Goal: Navigation & Orientation: Understand site structure

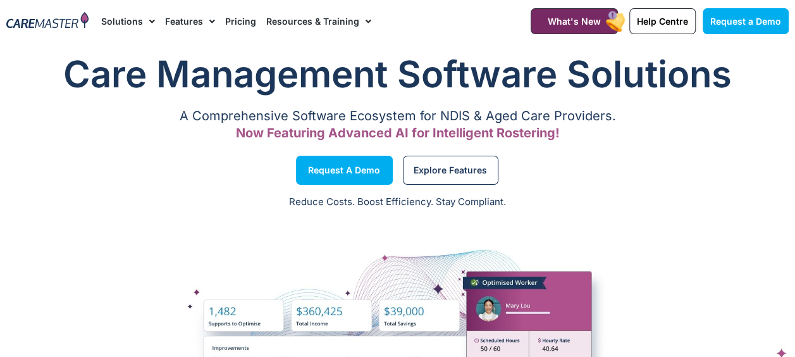
click at [139, 20] on link "Solutions" at bounding box center [128, 21] width 54 height 42
click at [134, 20] on link "Solutions" at bounding box center [128, 21] width 54 height 42
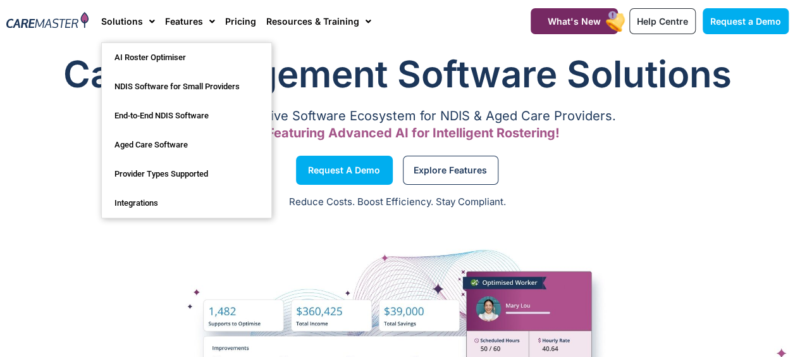
click at [725, 146] on div "Explore Features" at bounding box center [597, 170] width 398 height 48
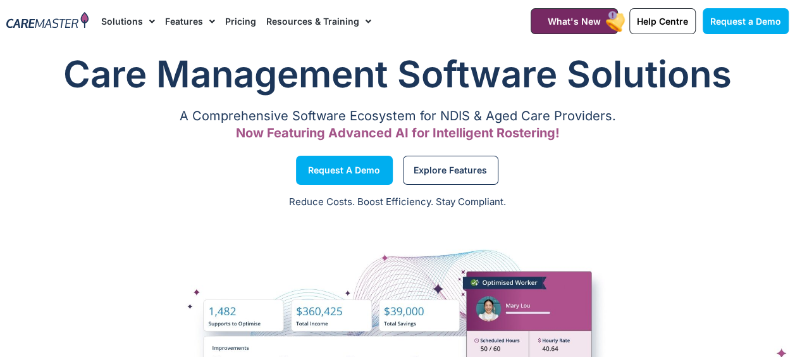
click at [126, 20] on link "Solutions" at bounding box center [128, 21] width 54 height 42
click at [131, 18] on link "Solutions" at bounding box center [128, 21] width 54 height 42
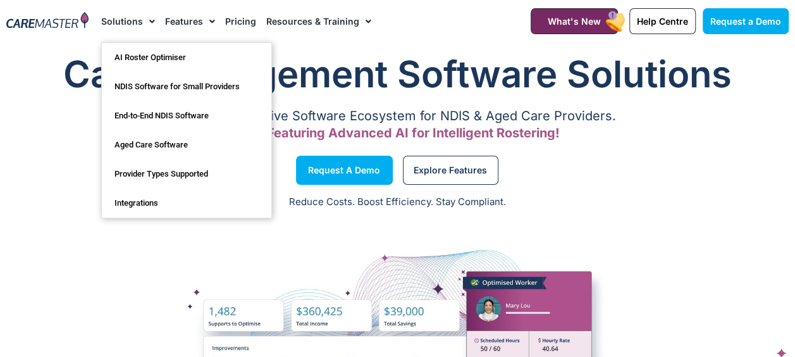
click at [204, 20] on span "Menu" at bounding box center [209, 21] width 12 height 21
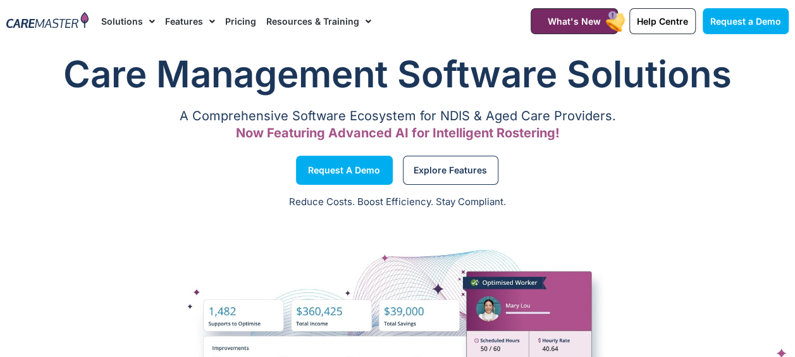
click at [312, 22] on link "Resources & Training" at bounding box center [318, 21] width 105 height 42
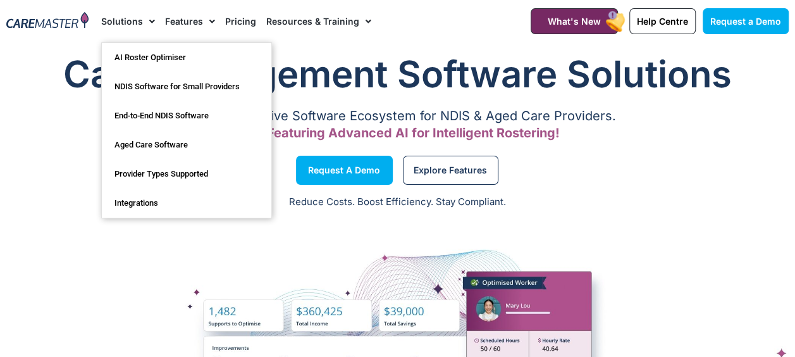
click at [125, 18] on link "Solutions" at bounding box center [128, 21] width 54 height 42
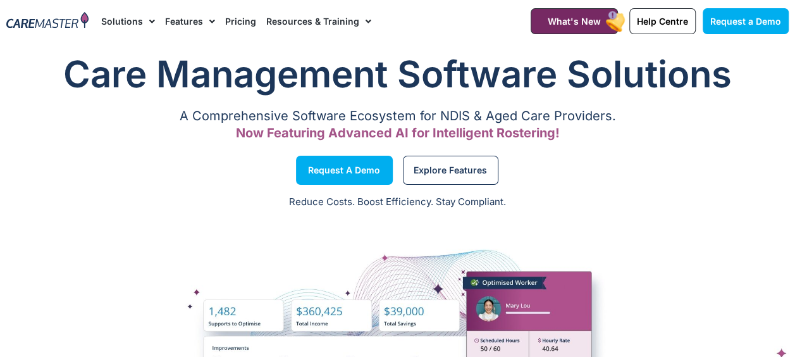
click at [130, 21] on link "Solutions" at bounding box center [128, 21] width 54 height 42
click at [57, 23] on img at bounding box center [47, 21] width 82 height 18
